Goal: Transaction & Acquisition: Obtain resource

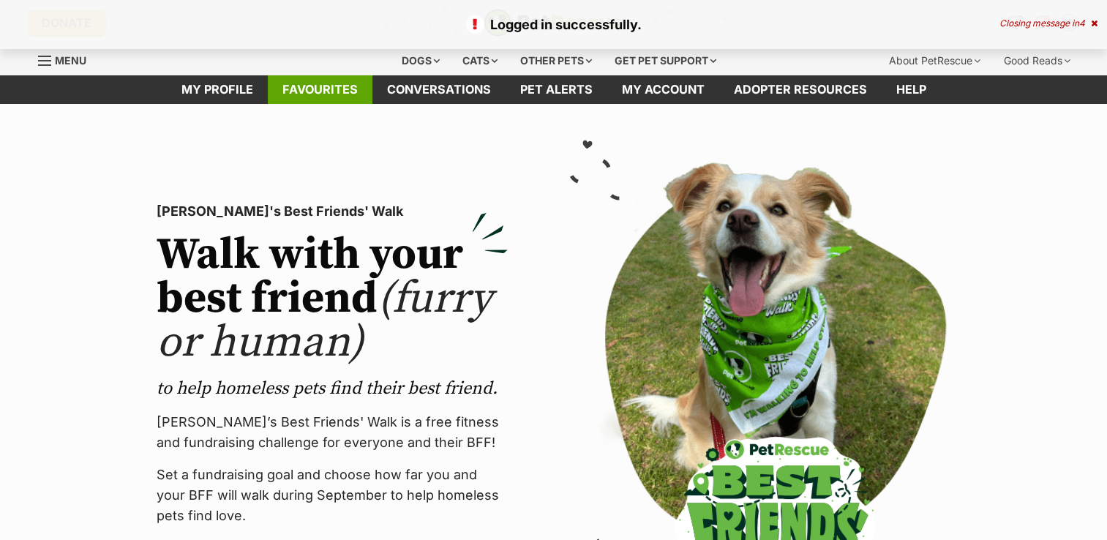
click at [316, 89] on link "Favourites" at bounding box center [320, 89] width 105 height 29
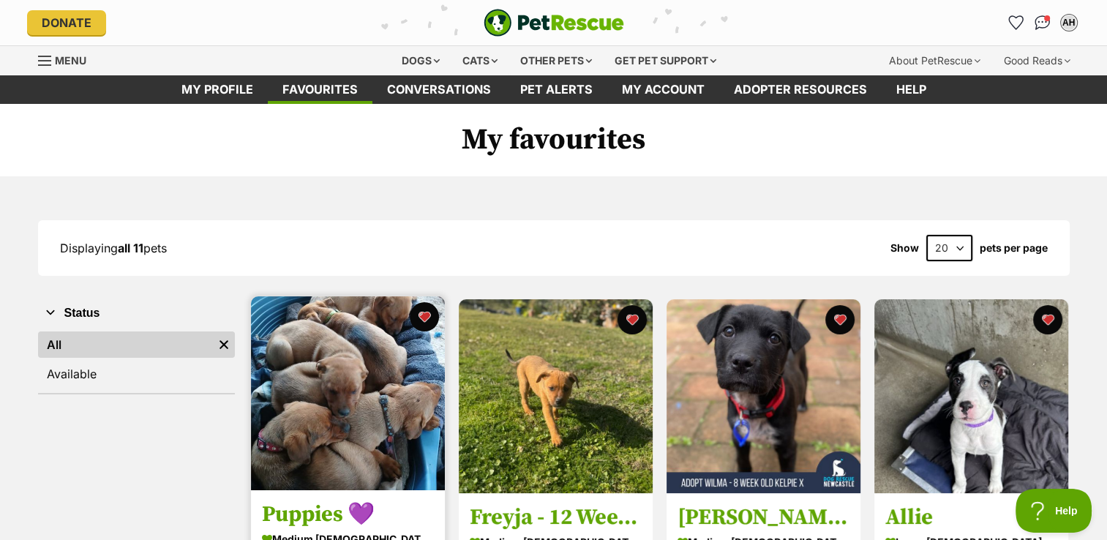
click at [333, 388] on img at bounding box center [348, 393] width 194 height 194
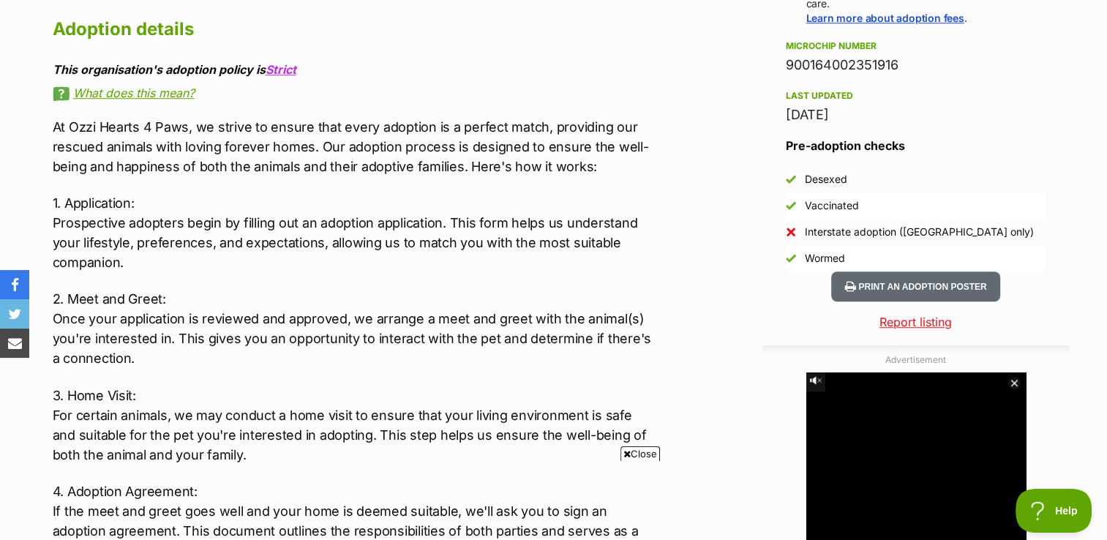
scroll to position [1080, 0]
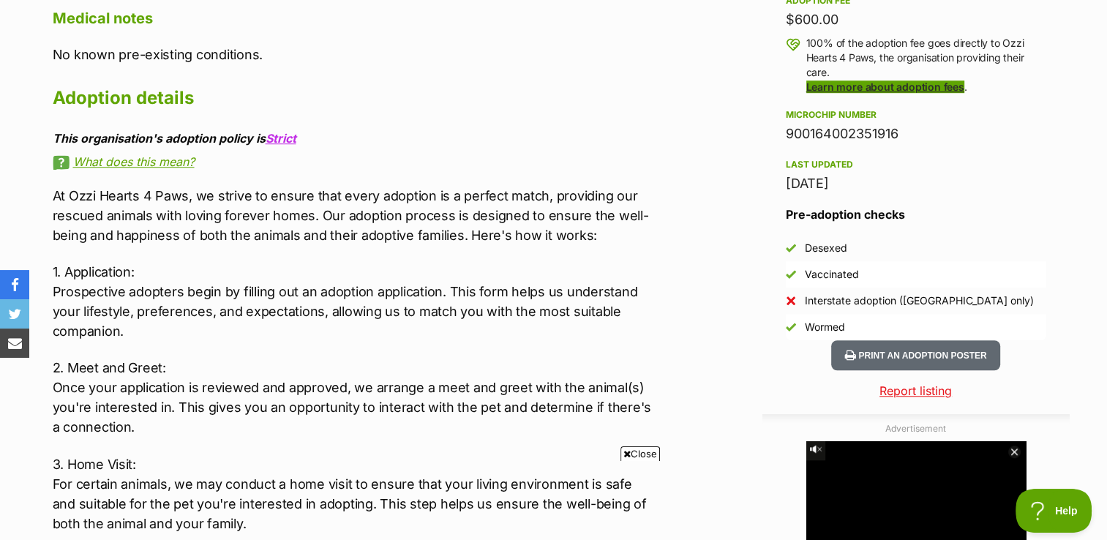
click at [859, 91] on link "Learn more about adoption fees" at bounding box center [885, 86] width 158 height 12
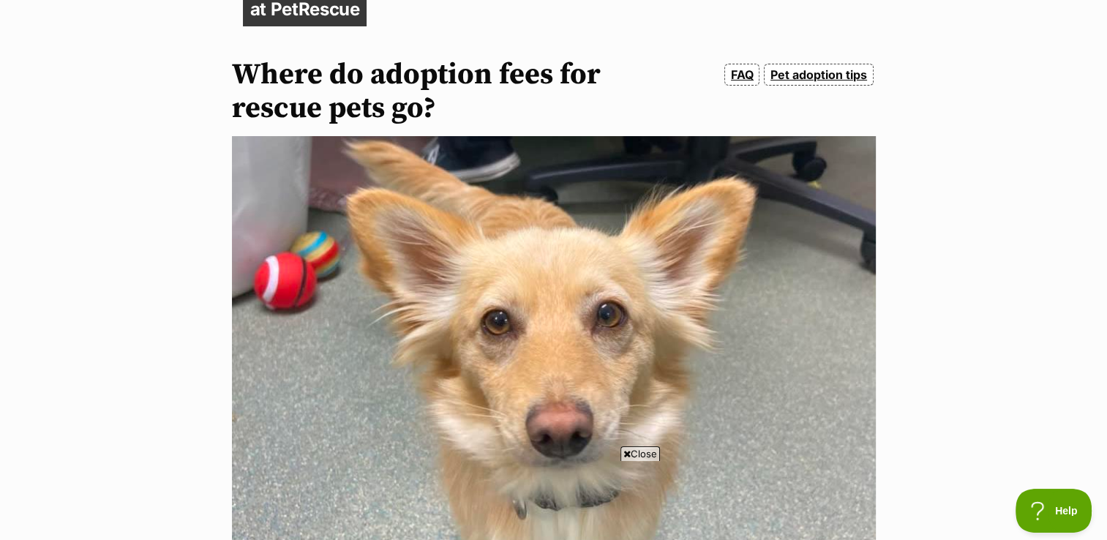
scroll to position [94, 0]
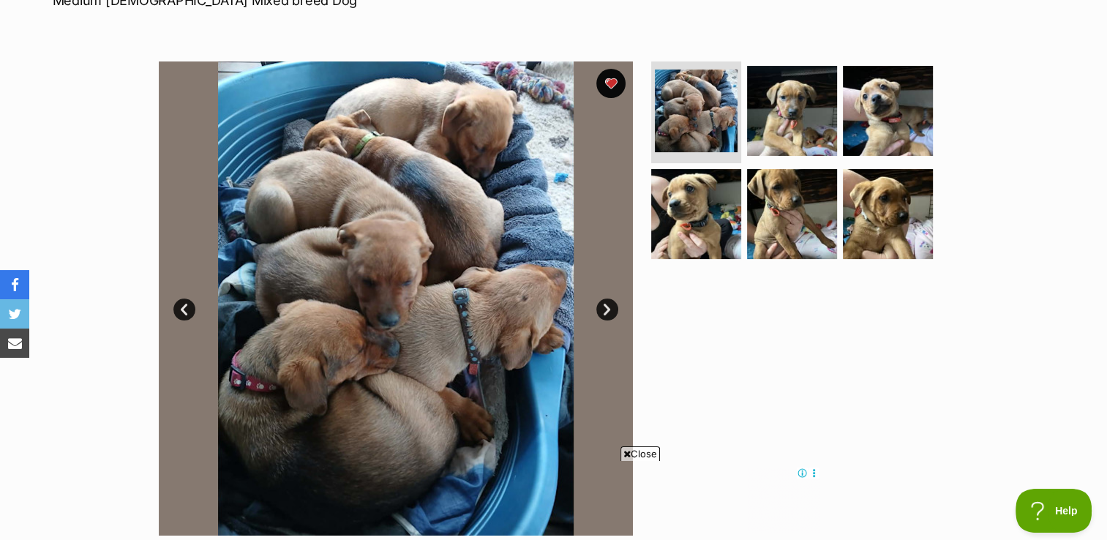
scroll to position [239, 0]
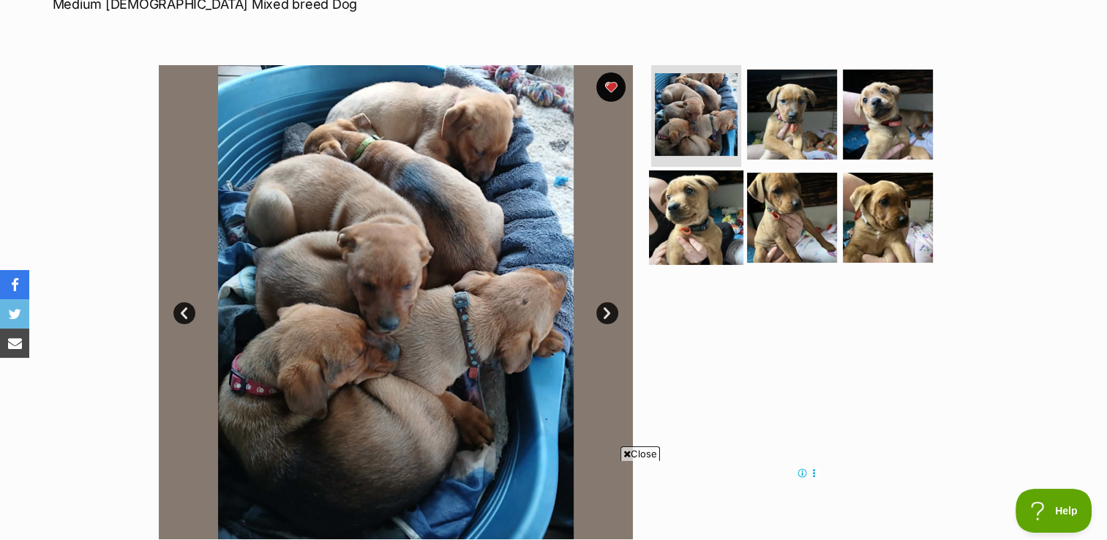
click at [699, 221] on img at bounding box center [696, 217] width 94 height 94
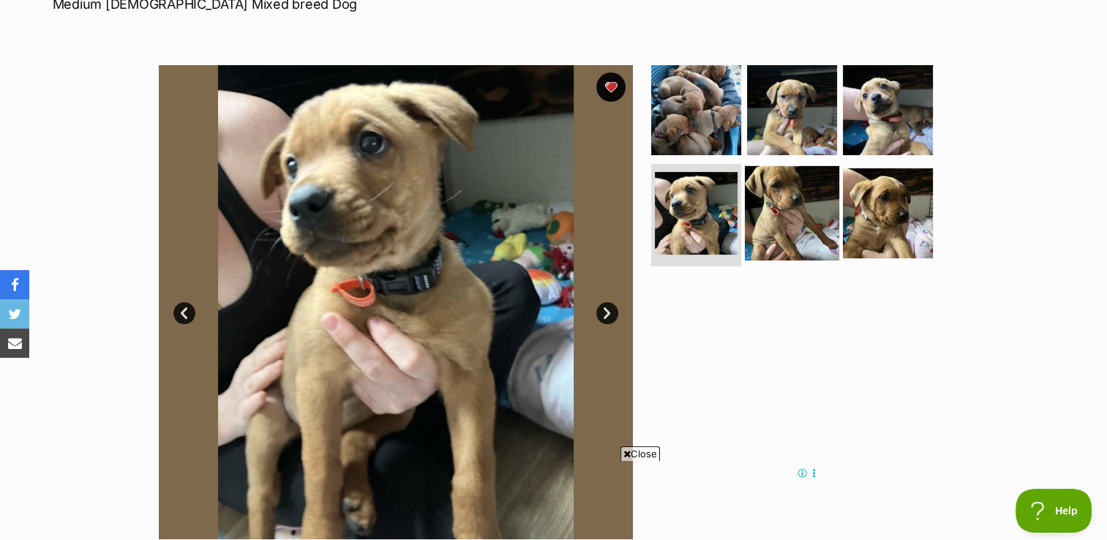
click at [761, 218] on img at bounding box center [792, 213] width 94 height 94
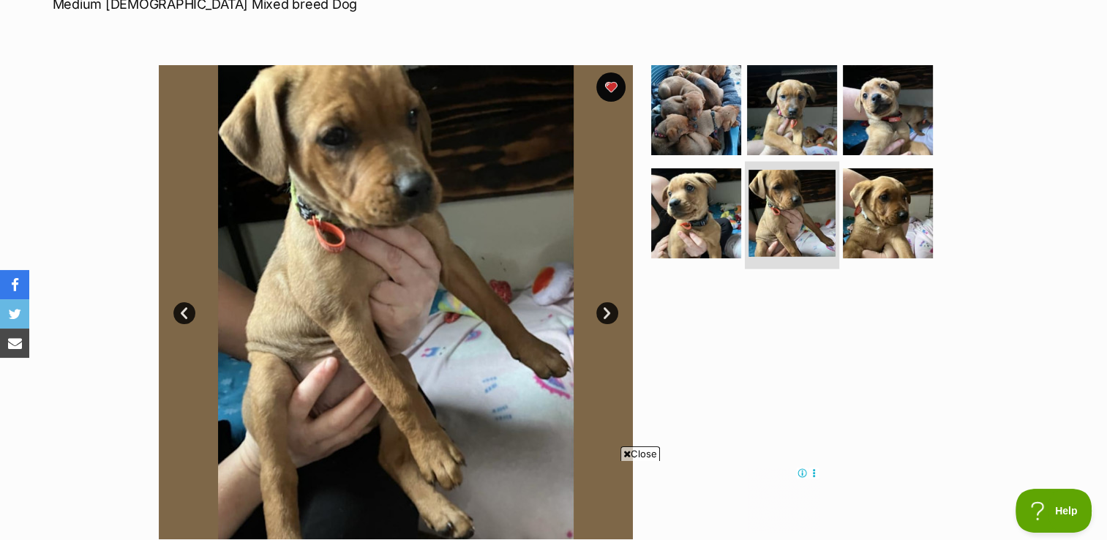
click at [835, 218] on li at bounding box center [792, 216] width 94 height 108
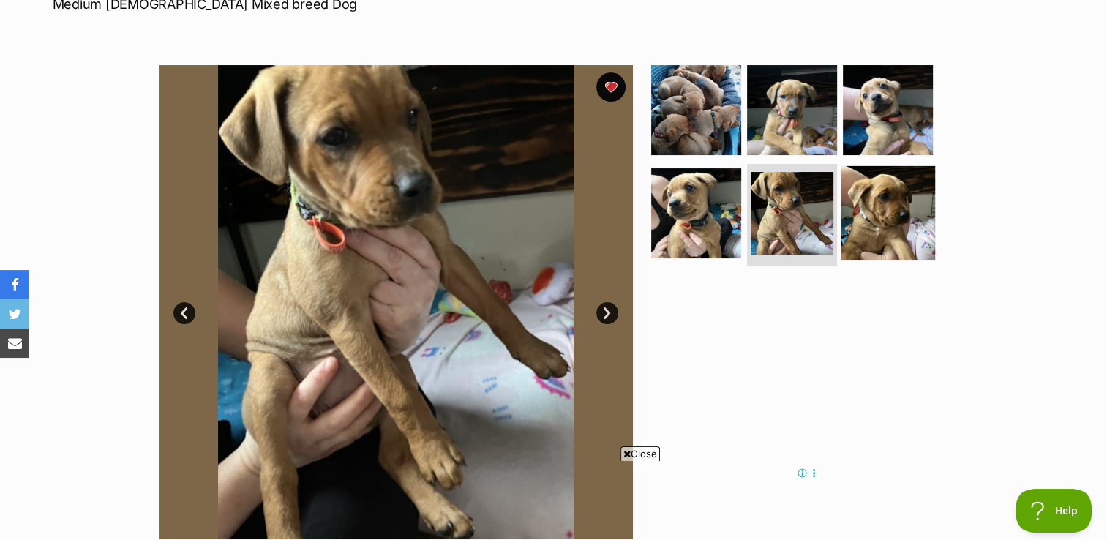
click at [854, 213] on img at bounding box center [887, 213] width 94 height 94
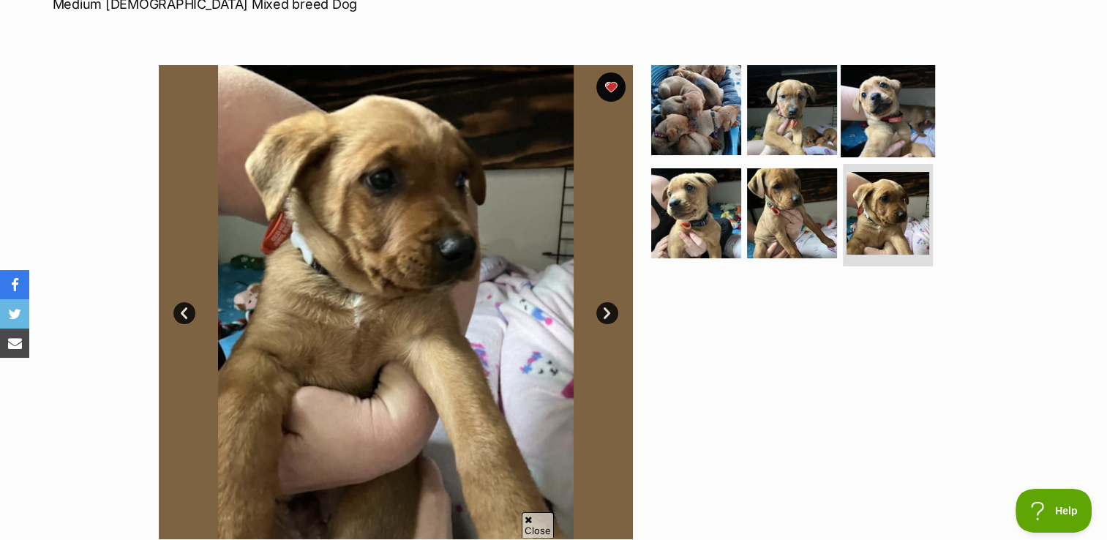
click at [868, 153] on img at bounding box center [887, 109] width 94 height 94
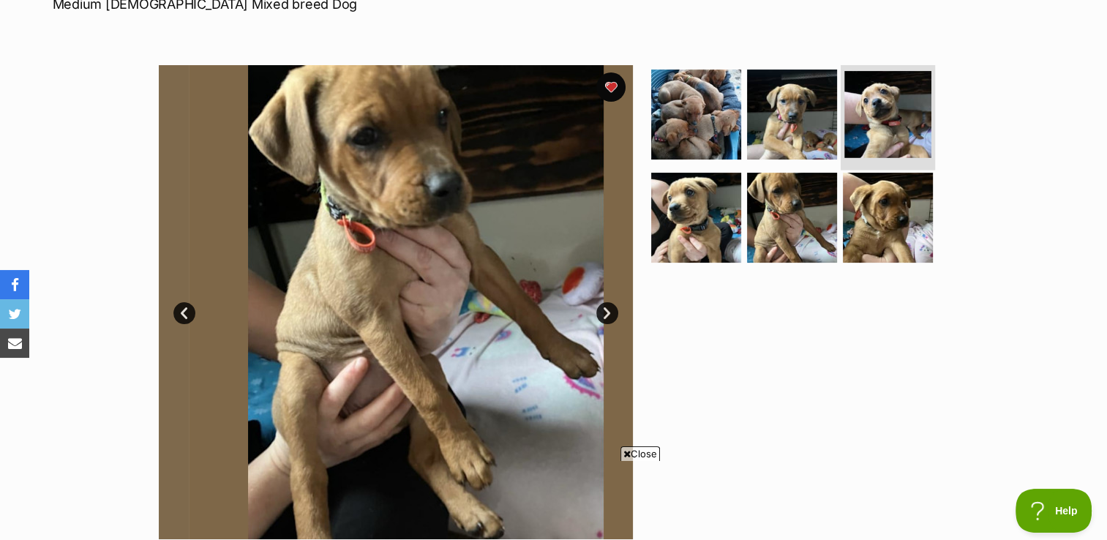
scroll to position [0, 0]
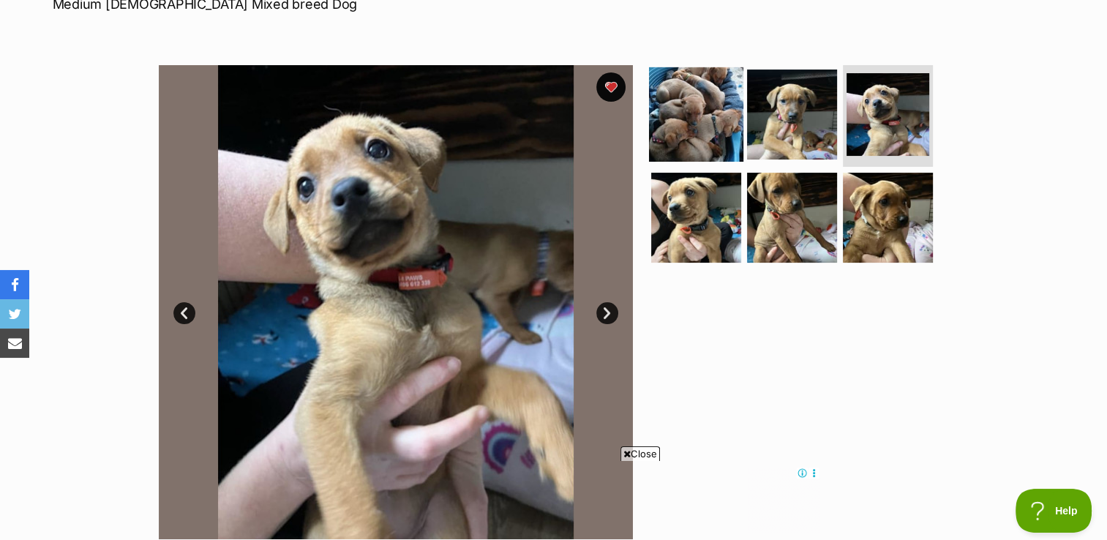
click at [725, 99] on img at bounding box center [696, 114] width 94 height 94
